Goal: Task Accomplishment & Management: Manage account settings

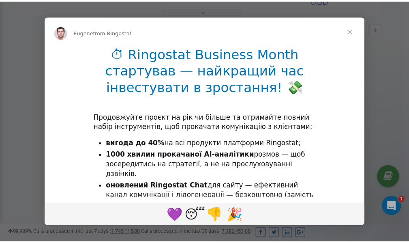
scroll to position [243, 0]
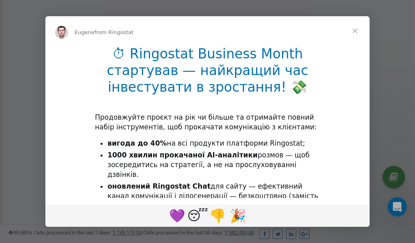
click at [355, 30] on span "Close" at bounding box center [355, 30] width 29 height 29
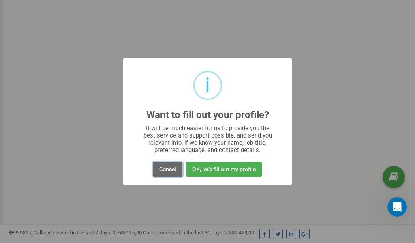
click at [170, 169] on button "Cancel" at bounding box center [167, 169] width 29 height 15
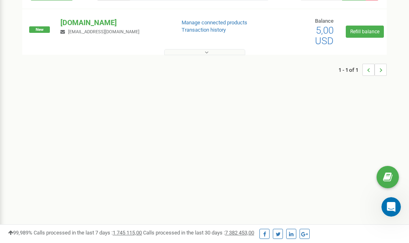
scroll to position [0, 0]
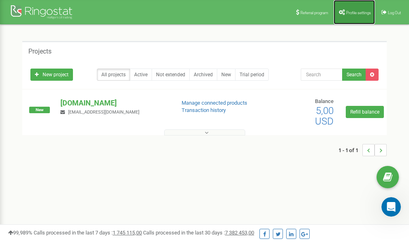
click at [354, 11] on span "Profile settings" at bounding box center [358, 13] width 25 height 4
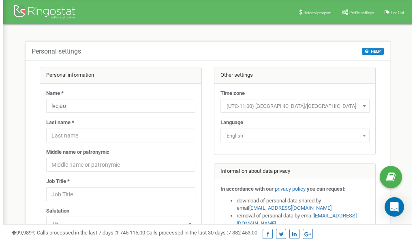
scroll to position [41, 0]
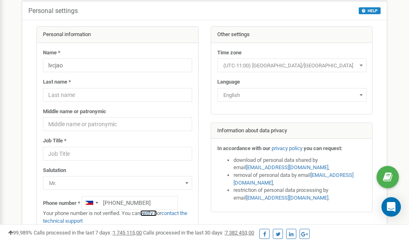
click at [154, 214] on link "verify it" at bounding box center [148, 213] width 17 height 6
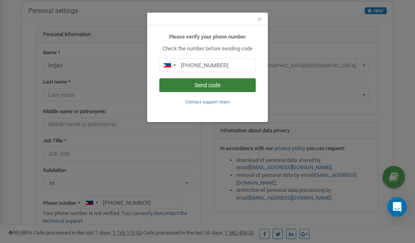
click at [188, 87] on button "Send code" at bounding box center [207, 85] width 97 height 14
